Goal: Task Accomplishment & Management: Use online tool/utility

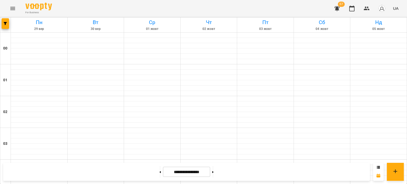
scroll to position [603, 0]
click at [160, 175] on button at bounding box center [160, 172] width 1 height 12
click at [160, 172] on button at bounding box center [160, 172] width 1 height 12
type input "**********"
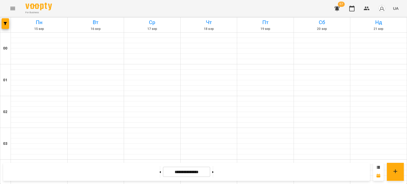
scroll to position [603, 0]
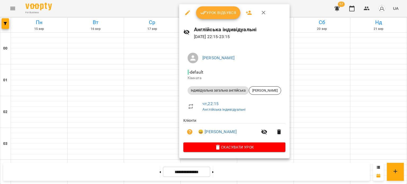
click at [105, 81] on div at bounding box center [203, 92] width 407 height 184
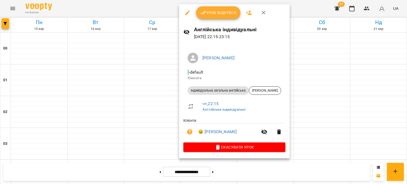
click at [82, 80] on div at bounding box center [203, 92] width 407 height 184
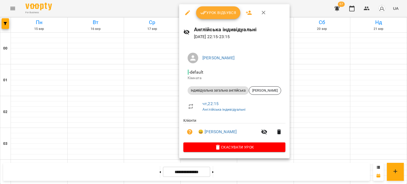
click at [219, 14] on span "Урок відбувся" at bounding box center [218, 13] width 36 height 6
